Goal: Task Accomplishment & Management: Use online tool/utility

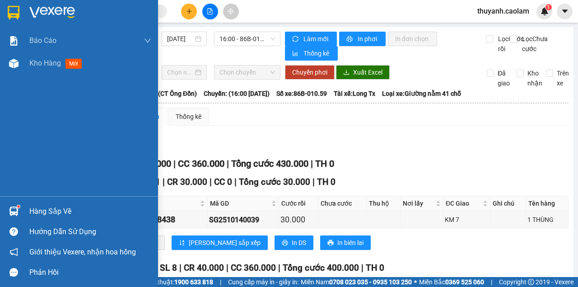
drag, startPoint x: 10, startPoint y: 18, endPoint x: 112, endPoint y: 20, distance: 101.6
click at [11, 18] on img at bounding box center [14, 13] width 12 height 14
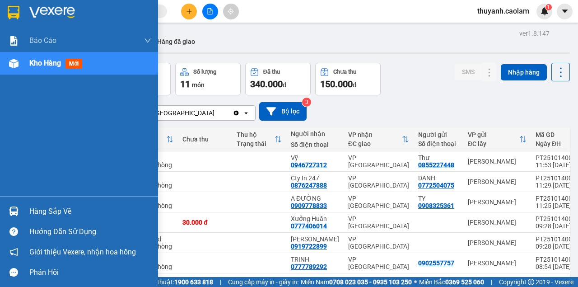
click at [11, 2] on div at bounding box center [79, 14] width 158 height 29
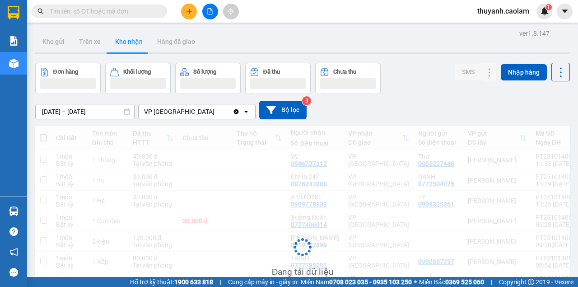
click at [218, 14] on div at bounding box center [210, 12] width 68 height 16
click at [201, 11] on div at bounding box center [210, 12] width 68 height 16
click at [202, 11] on button at bounding box center [210, 12] width 16 height 16
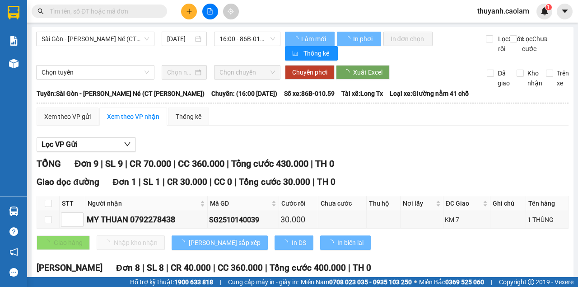
click at [91, 31] on div "Sài Gòn - Phan Thiết - Mũi Né (CT Ông Đồn) 14/10/2025 16:00 - 86B-010.59 Làm mớ…" at bounding box center [303, 253] width 542 height 453
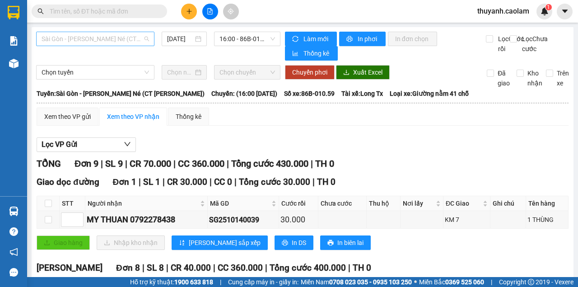
click at [98, 44] on span "Sài Gòn - [PERSON_NAME] - Mũi Né (CT Ông Đồn)" at bounding box center [95, 39] width 107 height 14
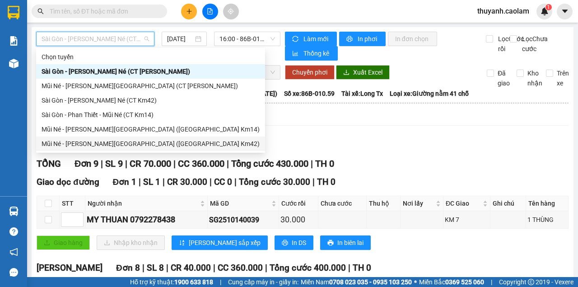
click at [151, 145] on div "Mũi Né - Phan Thiết - [GEOGRAPHIC_DATA] ([GEOGRAPHIC_DATA] Km42)" at bounding box center [151, 144] width 218 height 10
type input "[DATE]"
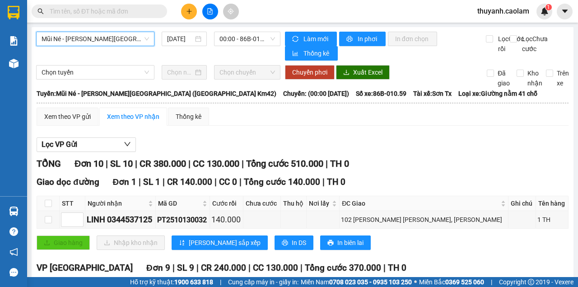
click at [225, 47] on div "Mũi Né - Phan Thiết - Sài Gòn (CT Km42) Mũi Né - Phan Thiết - Sài Gòn (CT Km42)…" at bounding box center [158, 46] width 244 height 29
click at [232, 41] on span "00:00 - 86B-010.59" at bounding box center [247, 39] width 55 height 14
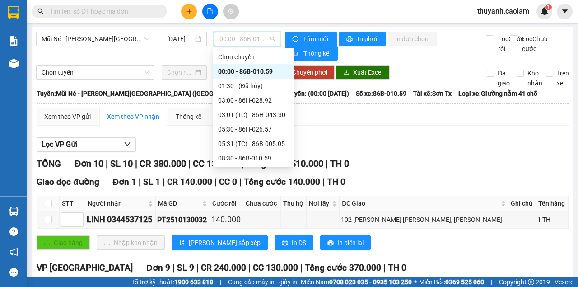
scroll to position [60, 0]
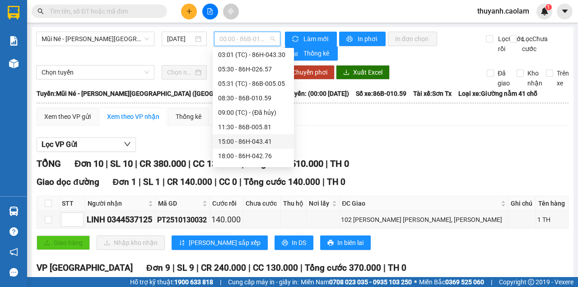
click at [249, 141] on div "15:00 - 86H-043.41" at bounding box center [253, 141] width 70 height 10
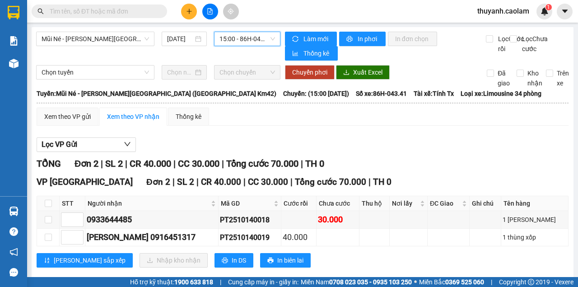
scroll to position [17, 0]
